Goal: Find specific page/section: Find specific page/section

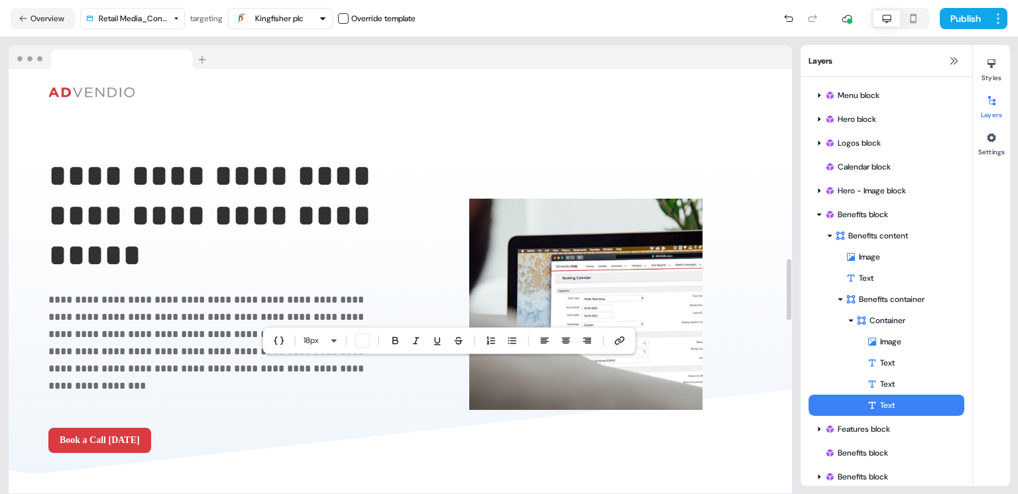
scroll to position [1320, 0]
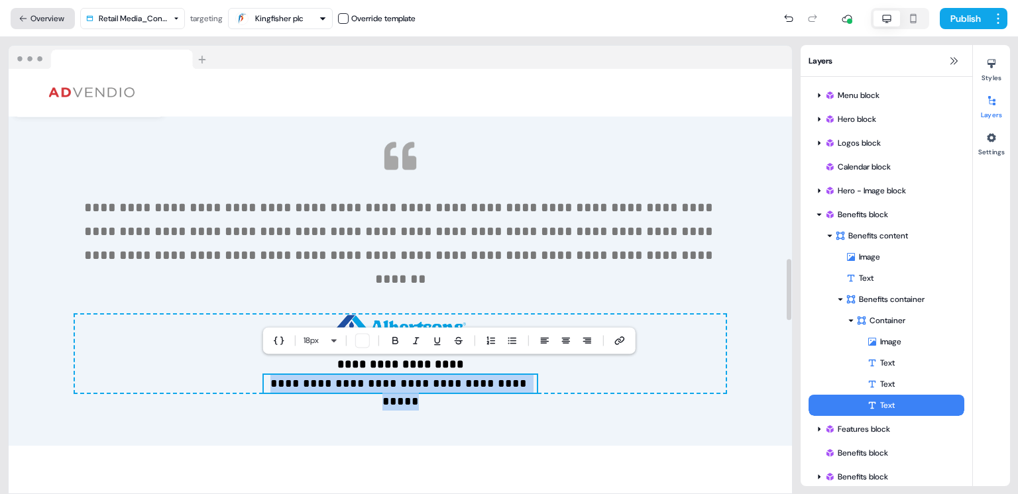
click at [59, 18] on button "Overview" at bounding box center [43, 18] width 64 height 21
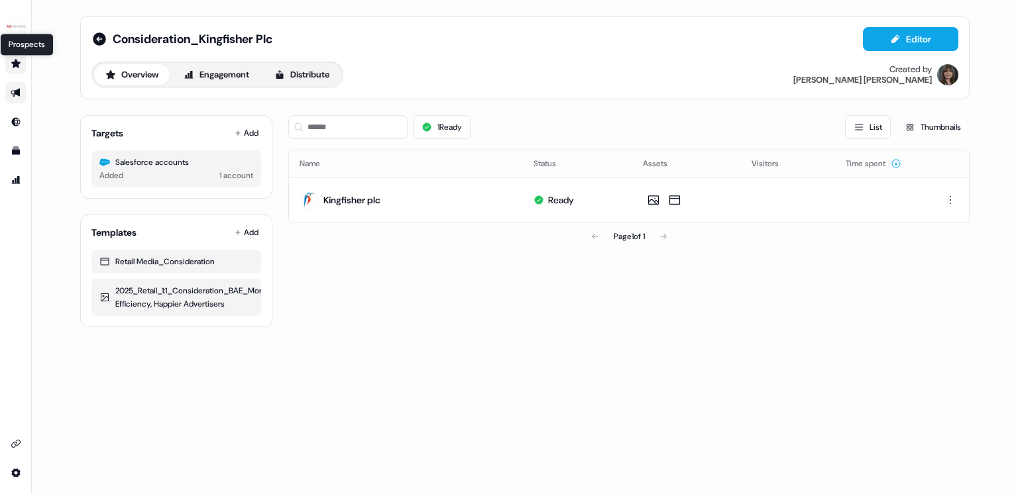
click at [20, 64] on icon "Go to prospects" at bounding box center [16, 63] width 11 height 11
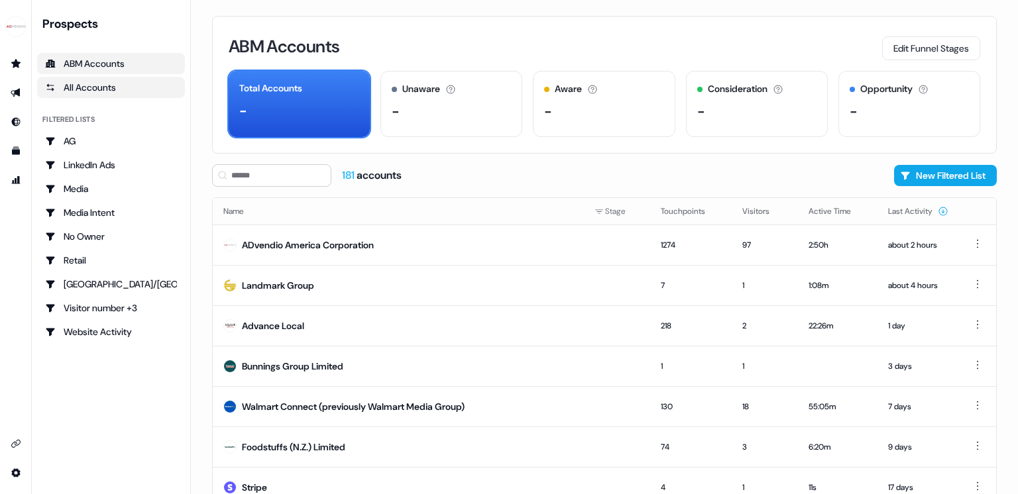
click at [75, 93] on div "All Accounts" at bounding box center [111, 87] width 132 height 13
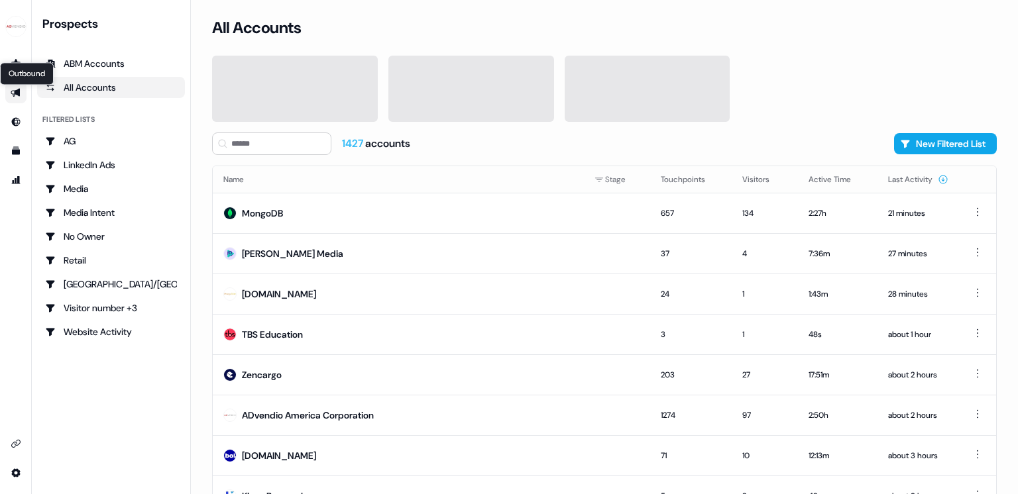
click at [16, 92] on icon "Go to outbound experience" at bounding box center [15, 93] width 9 height 9
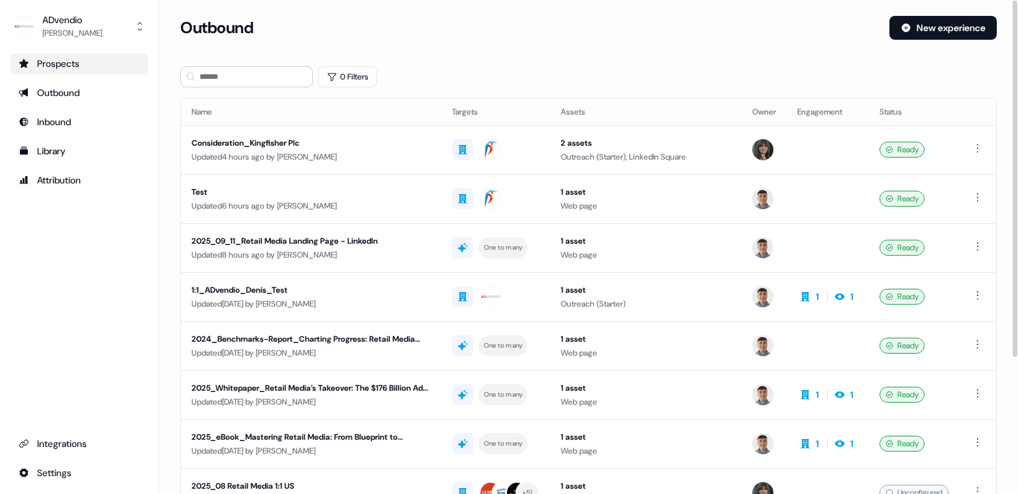
click at [73, 62] on div "Prospects" at bounding box center [79, 63] width 121 height 13
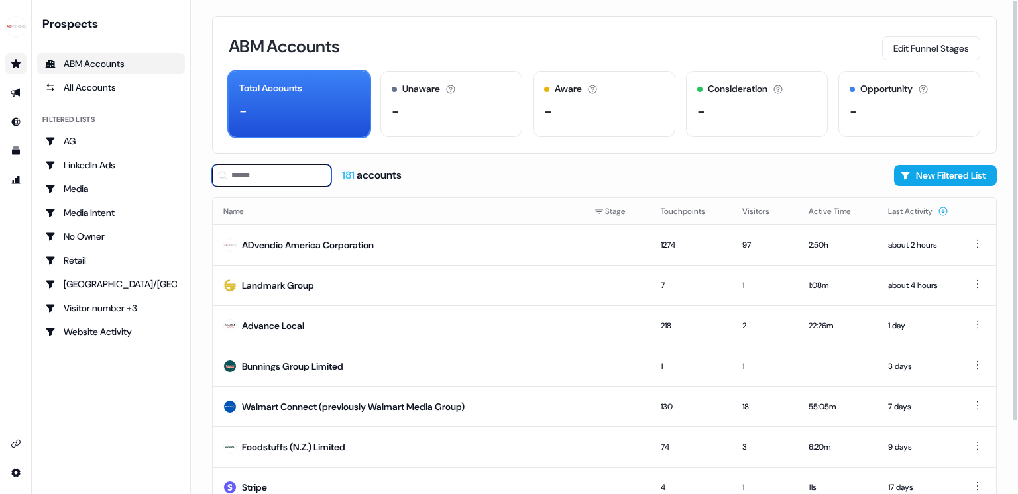
click at [270, 171] on input at bounding box center [271, 175] width 119 height 23
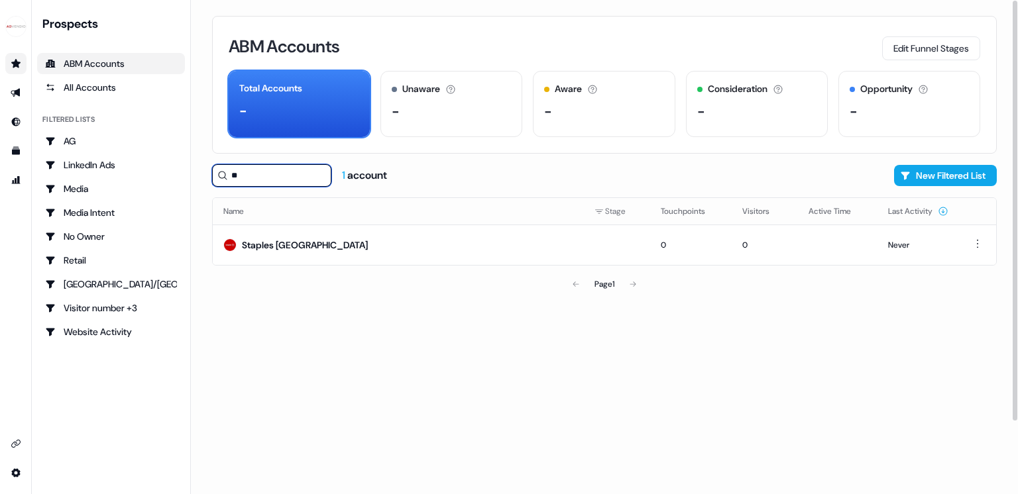
type input "*"
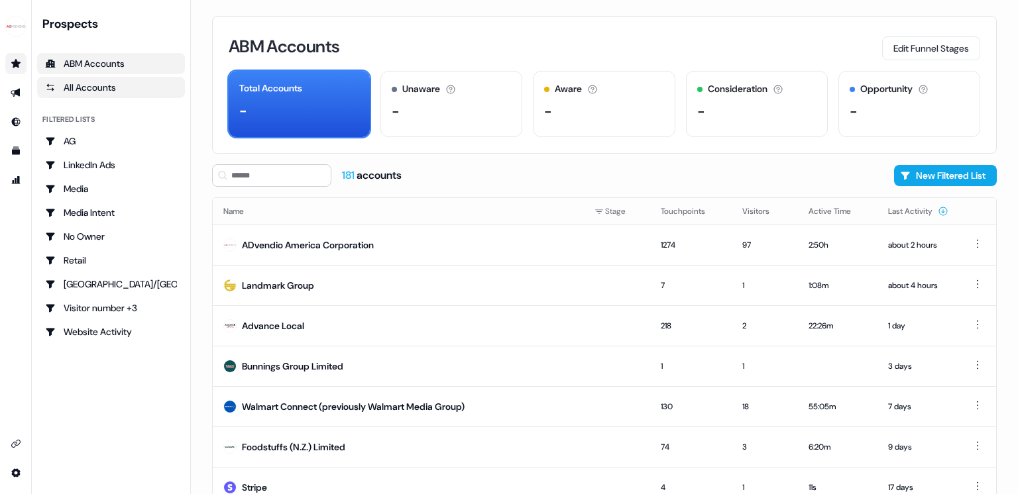
click at [128, 87] on div "All Accounts" at bounding box center [111, 87] width 132 height 13
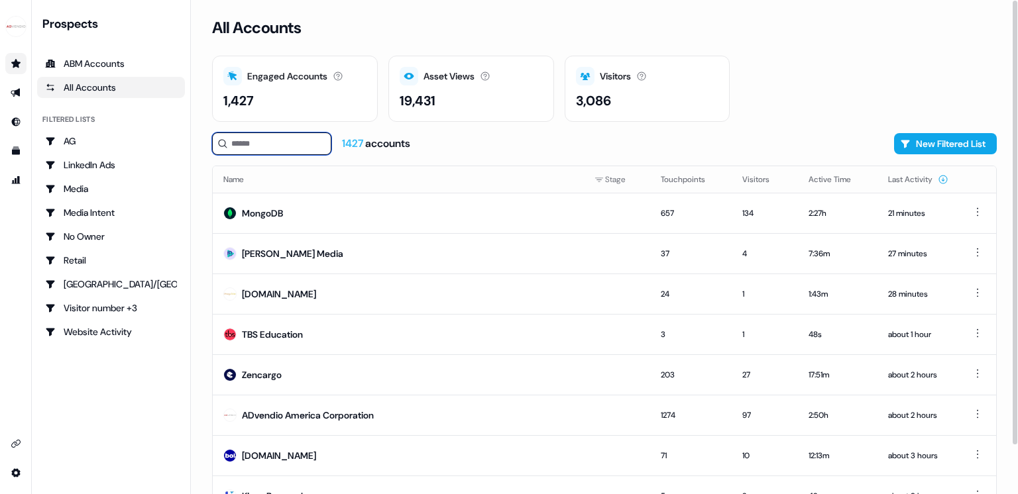
click at [245, 141] on input at bounding box center [271, 144] width 119 height 23
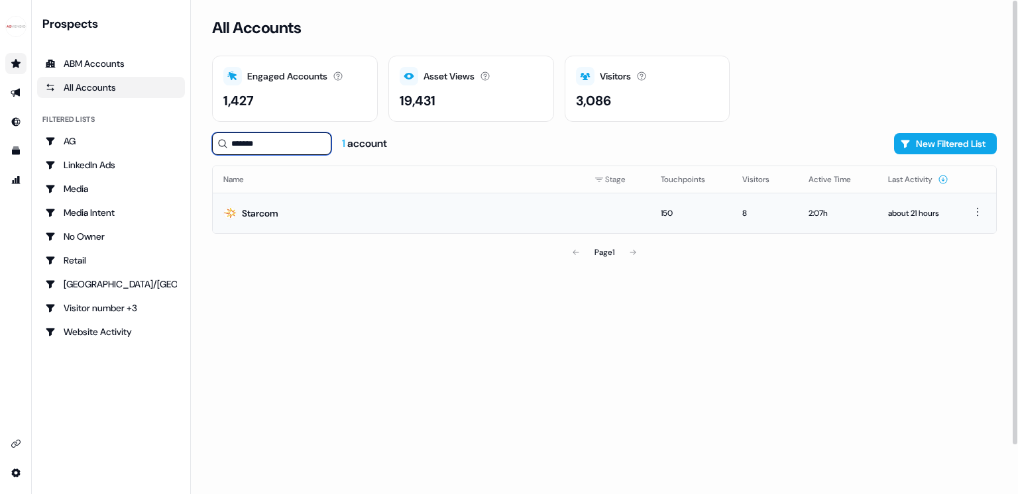
type input "*******"
click at [352, 217] on td "Starcom" at bounding box center [398, 213] width 371 height 40
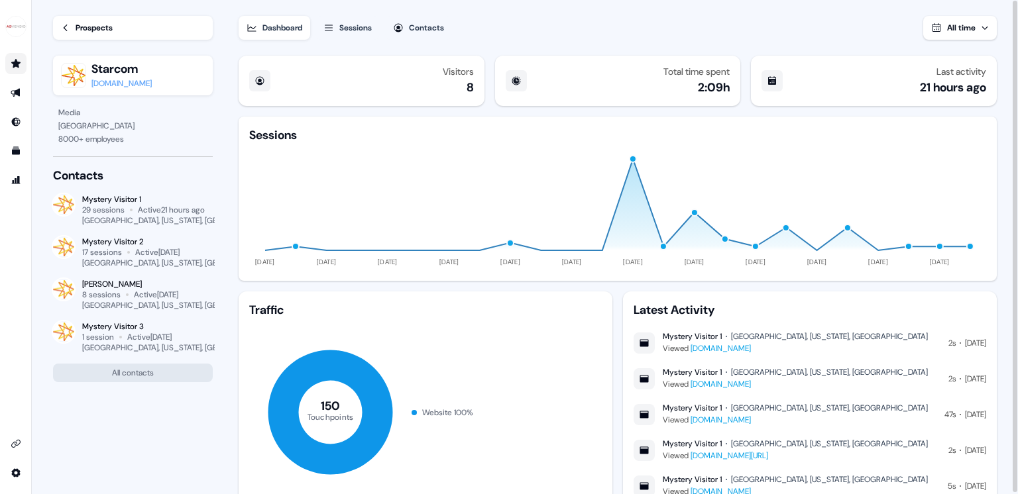
click at [347, 27] on div "Sessions" at bounding box center [355, 27] width 32 height 13
